Goal: Task Accomplishment & Management: Use online tool/utility

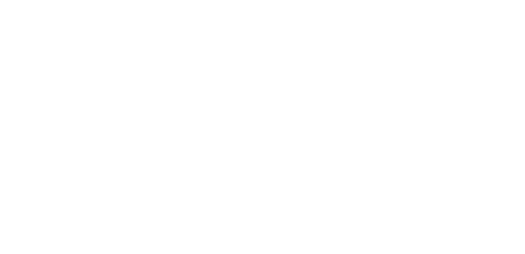
select select "Song"
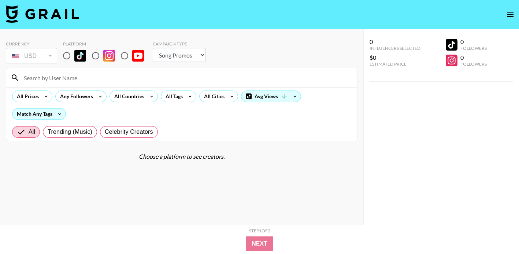
click at [66, 58] on input "radio" at bounding box center [66, 55] width 15 height 15
radio input "true"
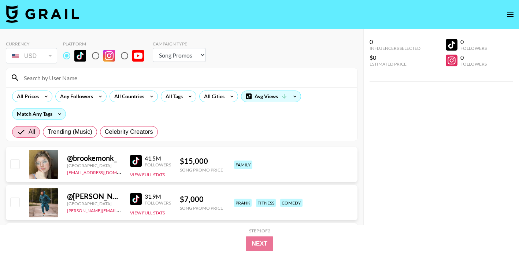
click at [73, 75] on input at bounding box center [185, 78] width 333 height 12
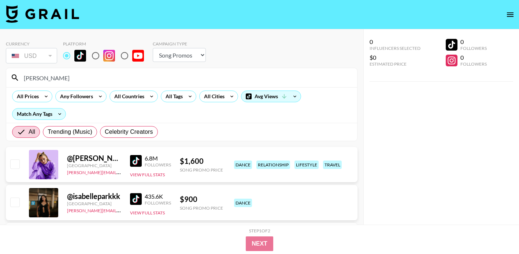
type input "[PERSON_NAME]"
